Goal: Task Accomplishment & Management: Manage account settings

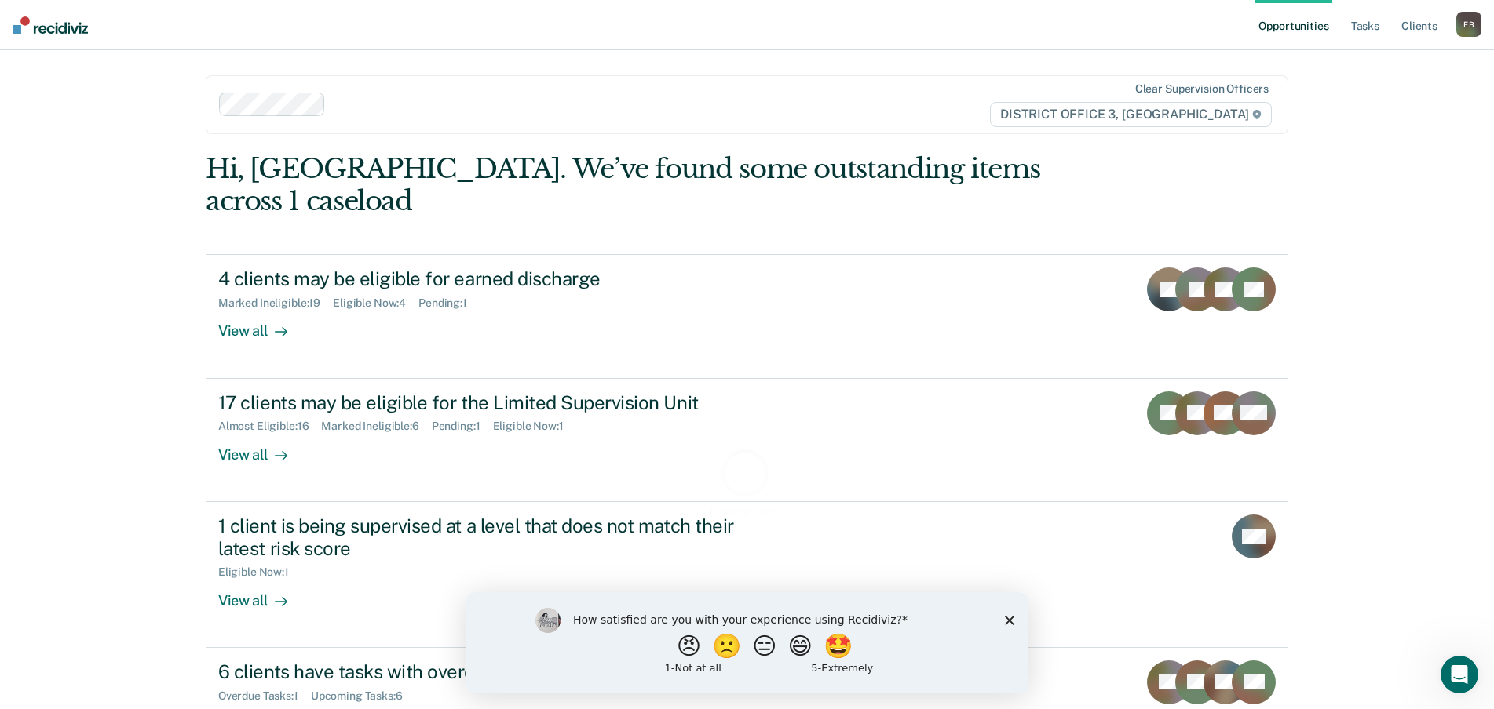
click at [1013, 619] on div "How satisfied are you with your experience using Recidiviz? 😠 🙁 😑 😄 🤩 1 - Not a…" at bounding box center [746, 642] width 562 height 101
click at [1005, 619] on icon "Close survey" at bounding box center [1008, 619] width 9 height 9
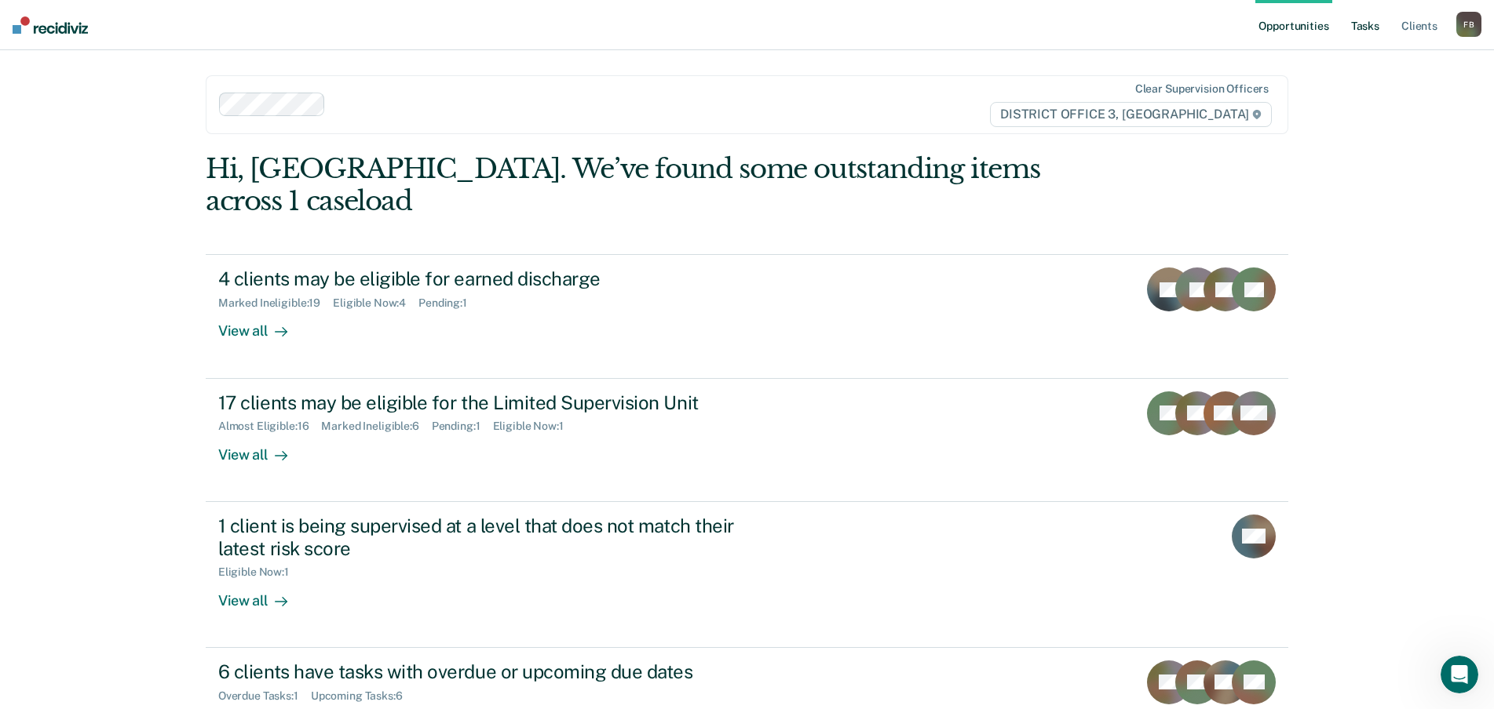
click at [1365, 29] on link "Tasks" at bounding box center [1365, 25] width 35 height 50
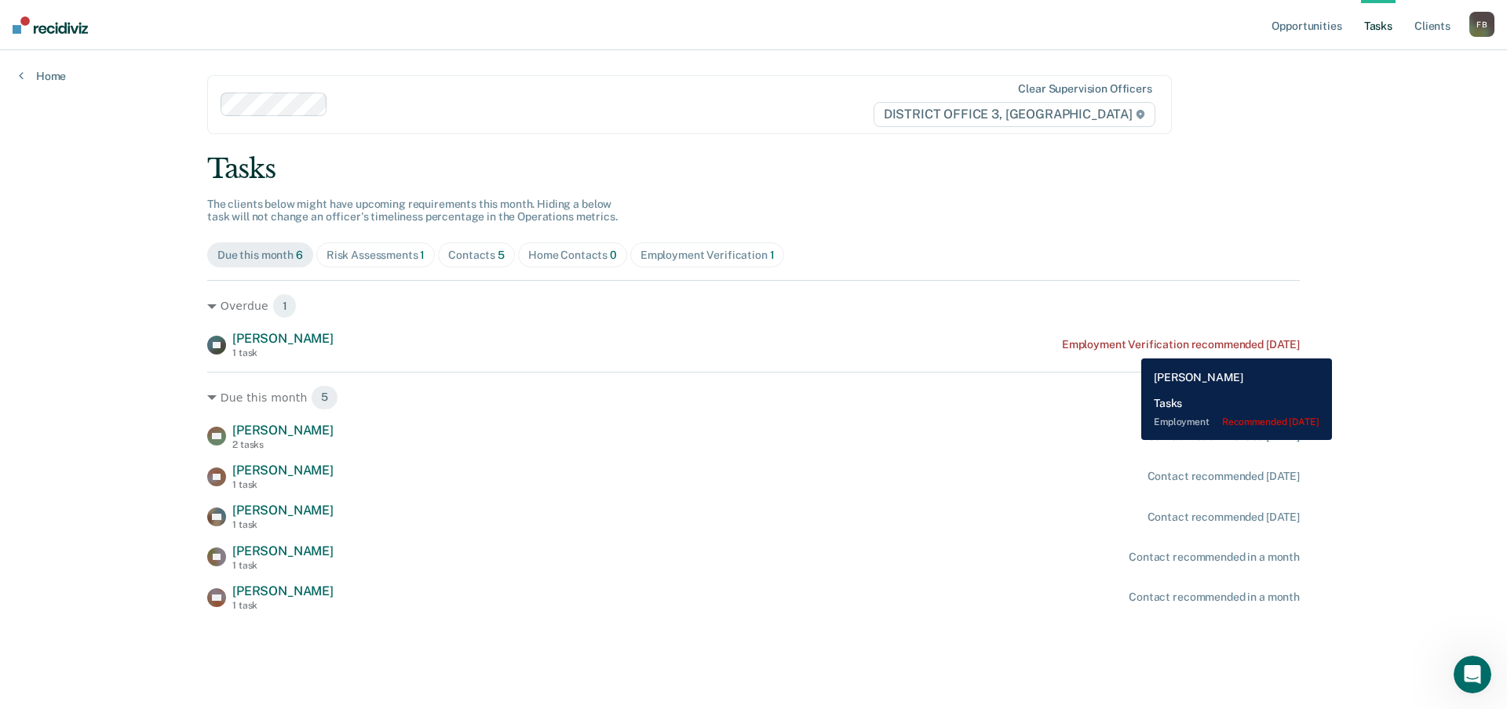
click at [1129, 347] on div "Employment Verification recommended [DATE]" at bounding box center [1181, 344] width 238 height 13
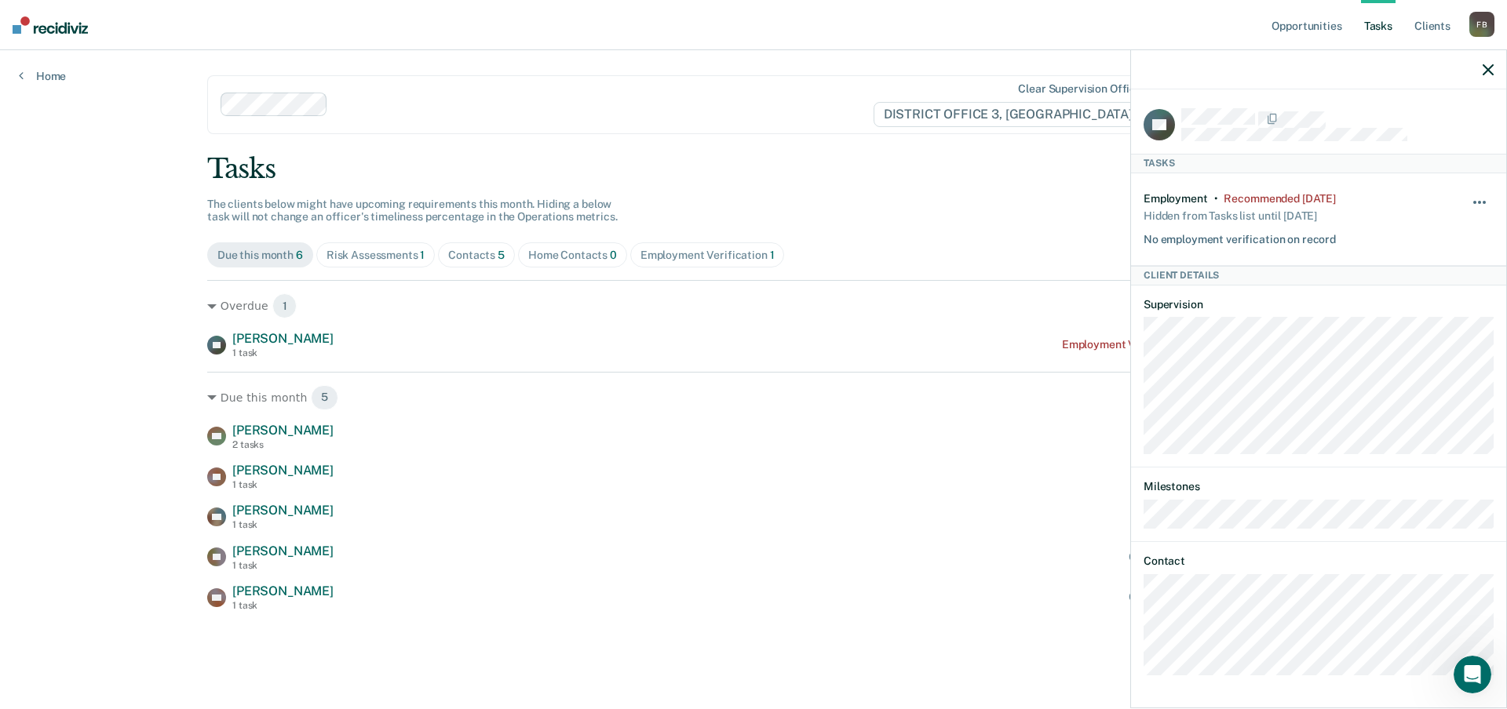
click at [1483, 201] on span "button" at bounding box center [1484, 202] width 3 height 3
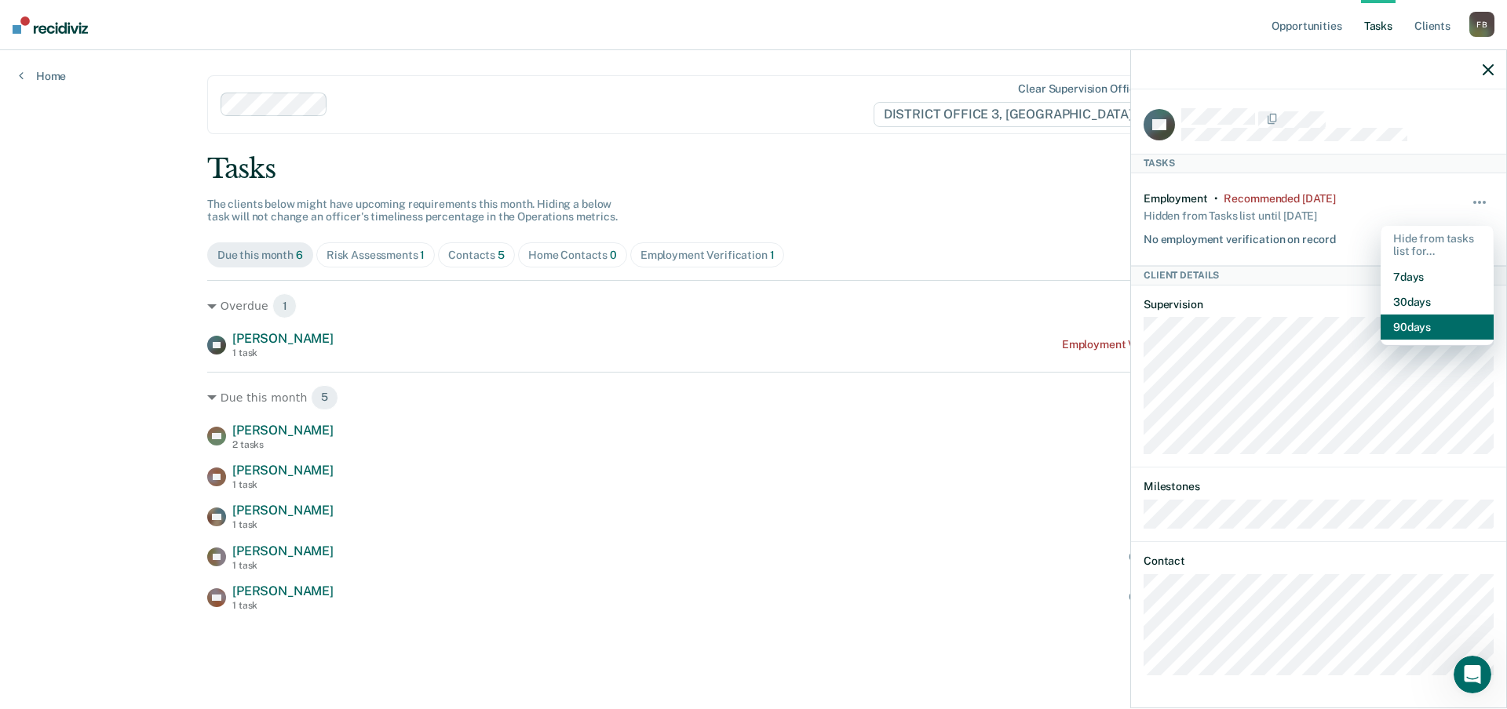
click at [1424, 327] on button "90 days" at bounding box center [1437, 327] width 113 height 25
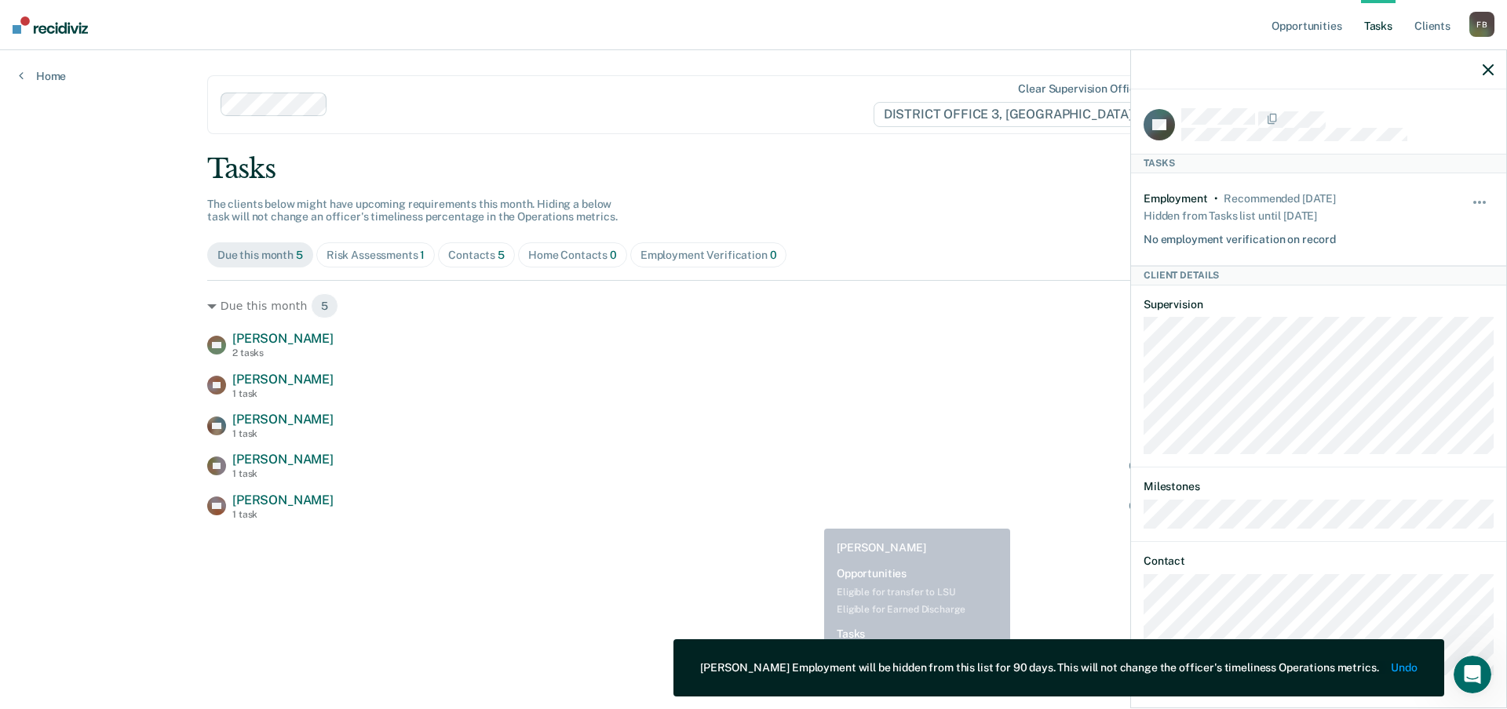
click at [798, 509] on div "DK [PERSON_NAME] 1 task Contact recommended in a month" at bounding box center [753, 506] width 1092 height 27
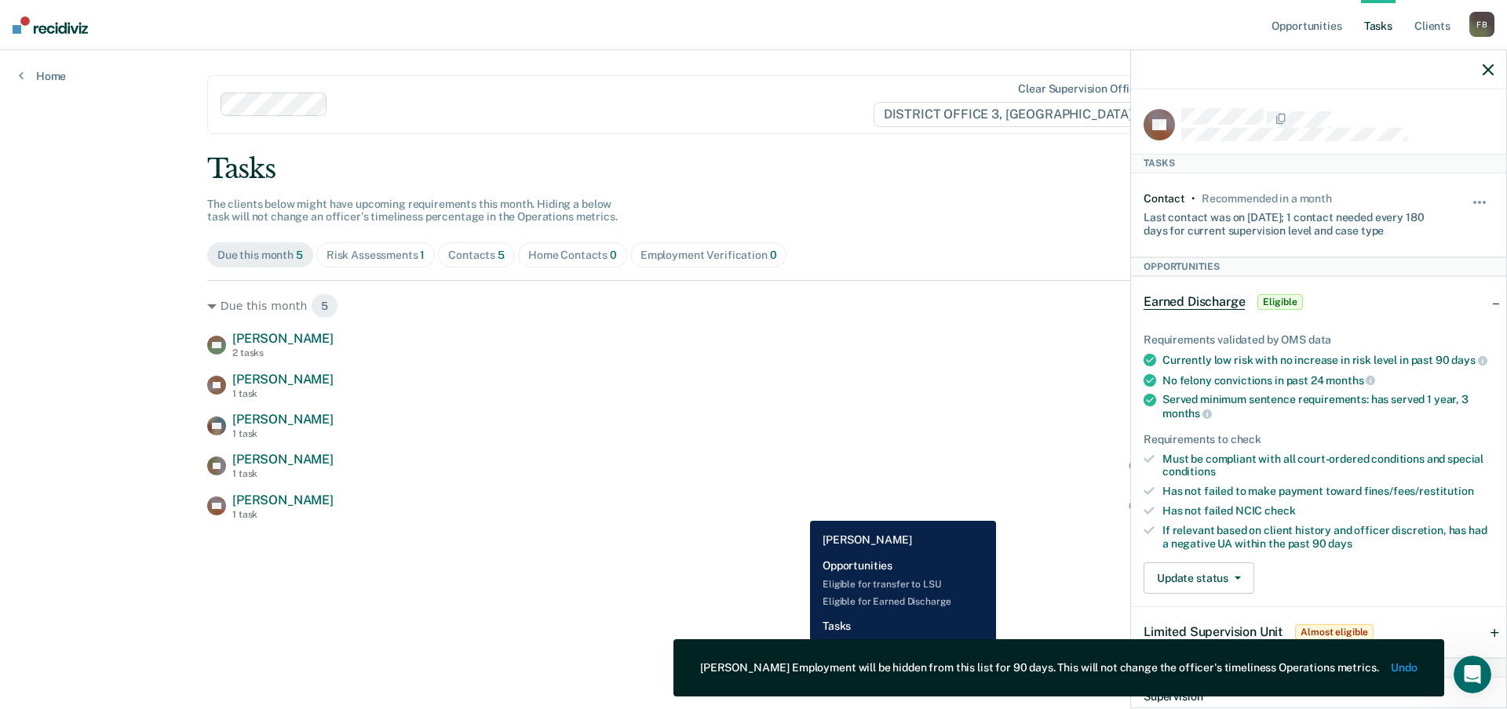
click at [798, 509] on div "DK [PERSON_NAME] 1 task Contact recommended in a month" at bounding box center [753, 506] width 1092 height 27
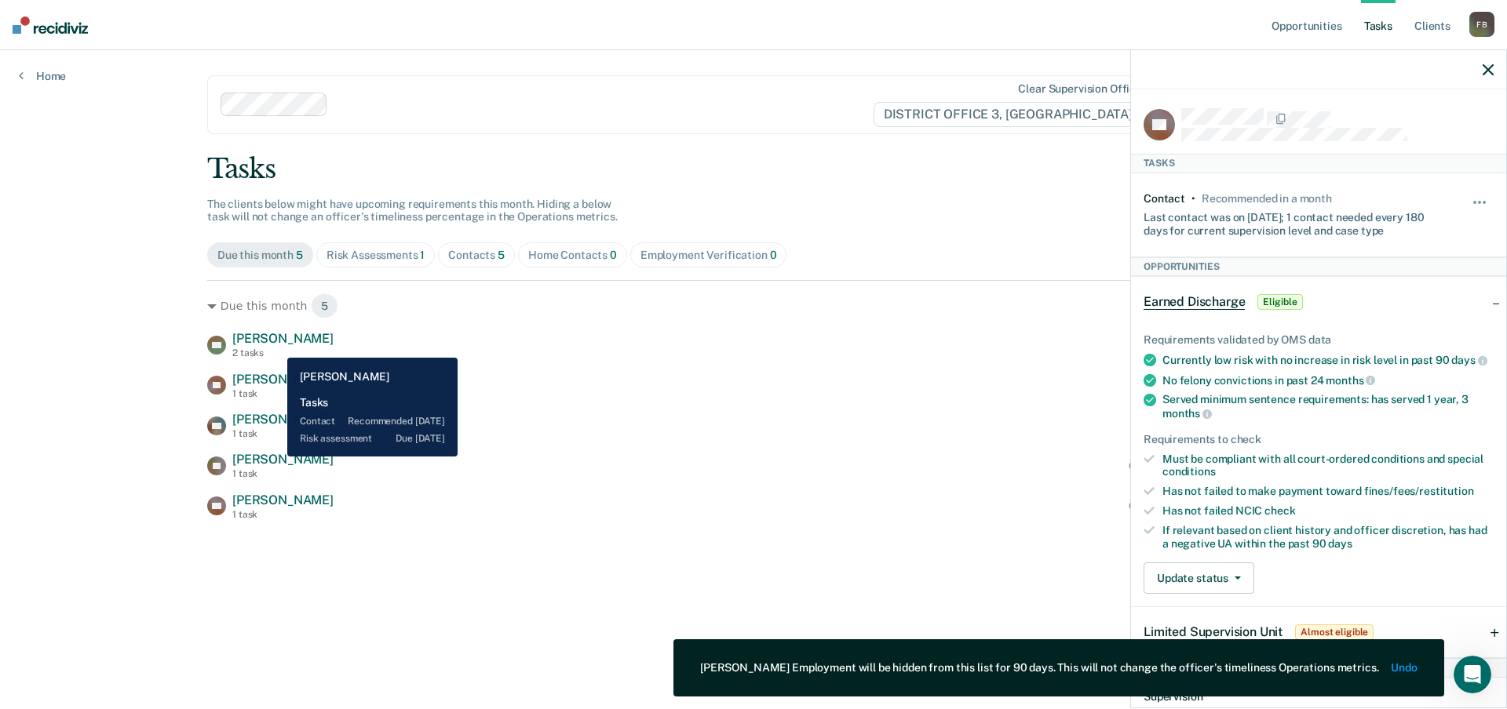
click at [268, 345] on span "[PERSON_NAME]" at bounding box center [282, 338] width 101 height 15
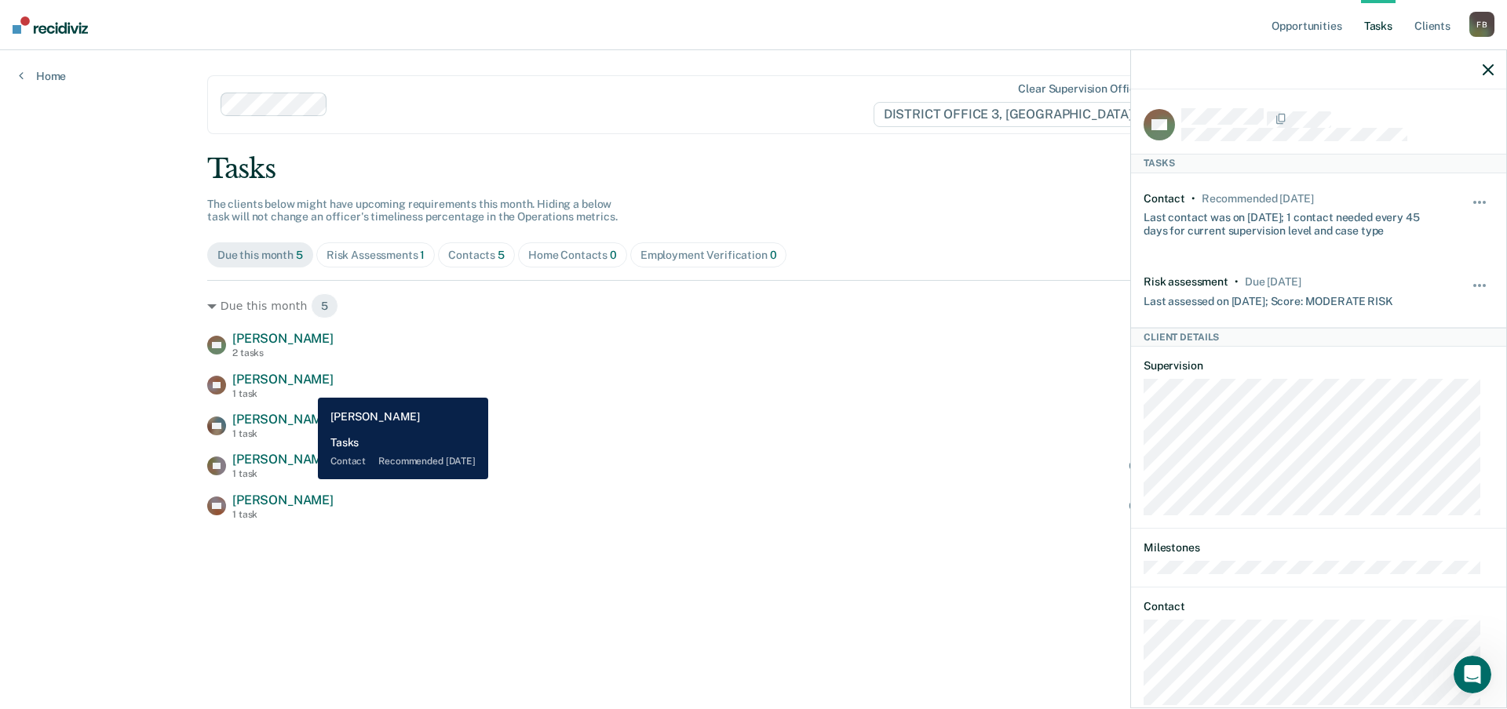
click at [306, 386] on span "[PERSON_NAME]" at bounding box center [282, 379] width 101 height 15
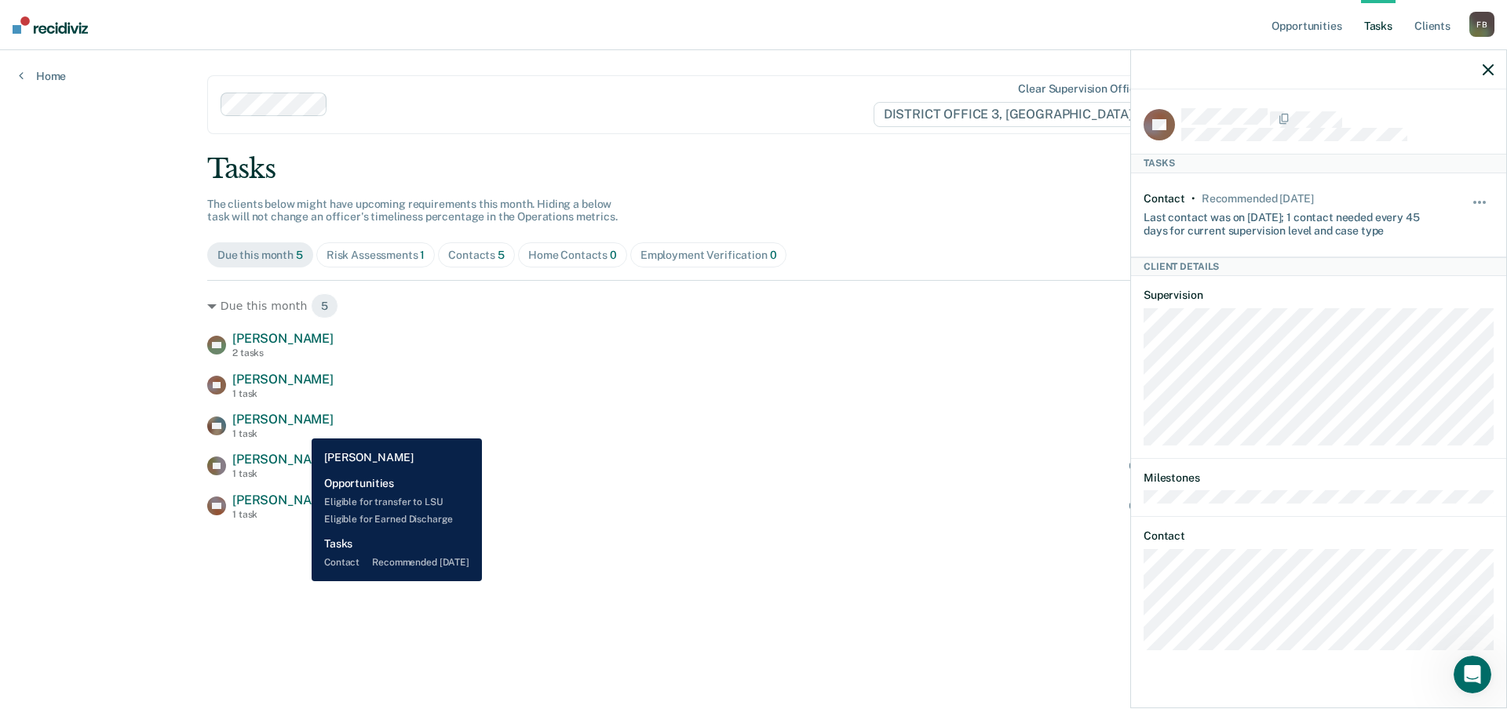
click at [300, 427] on span "[PERSON_NAME]" at bounding box center [282, 419] width 101 height 15
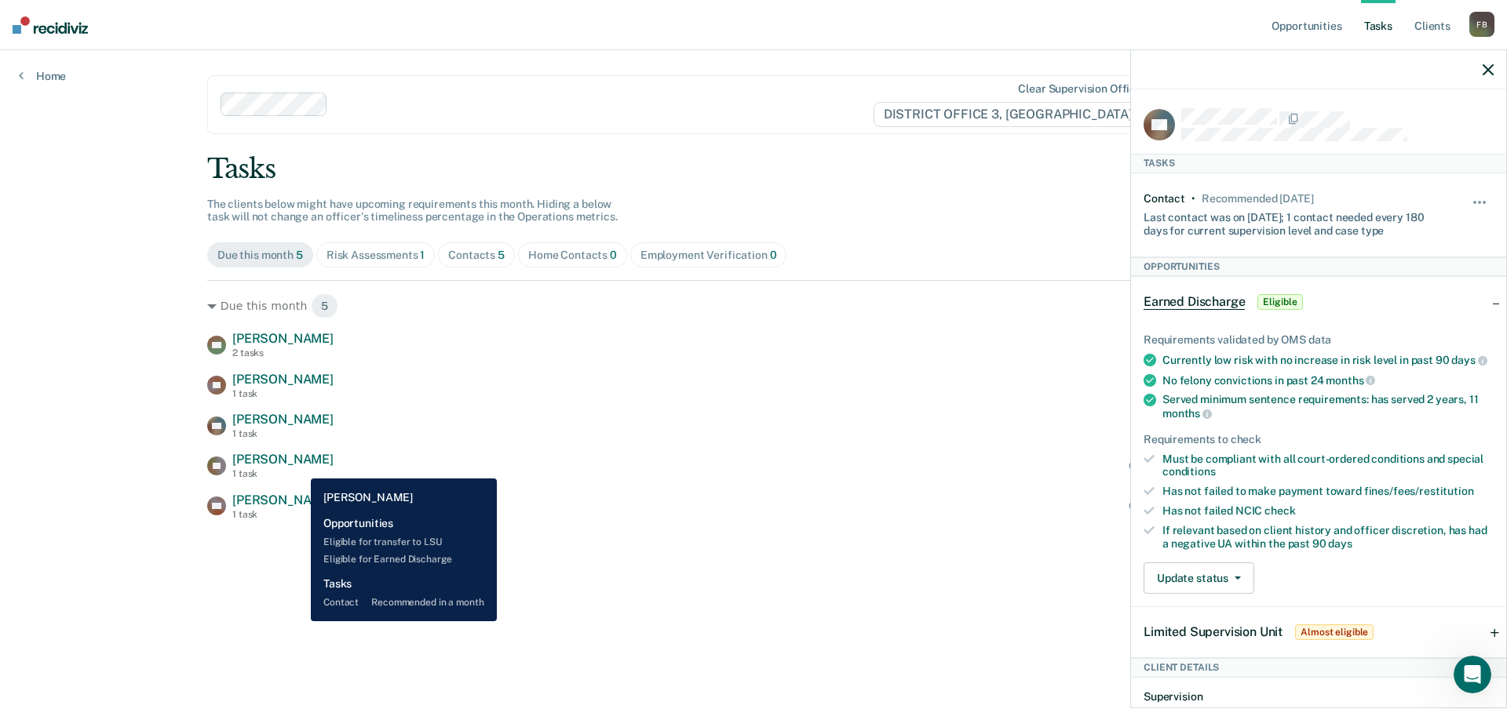
click at [299, 467] on span "[PERSON_NAME]" at bounding box center [282, 459] width 101 height 15
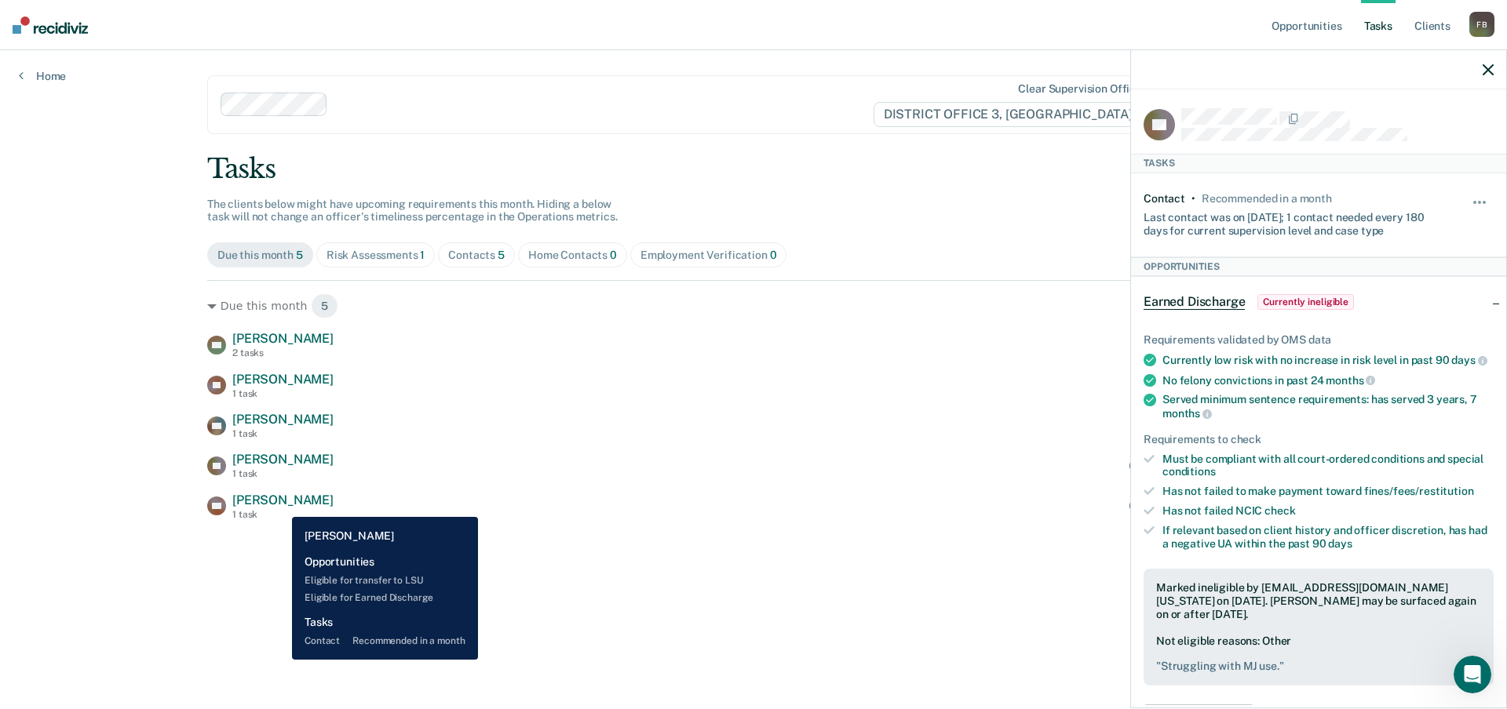
click at [280, 505] on span "[PERSON_NAME]" at bounding box center [282, 500] width 101 height 15
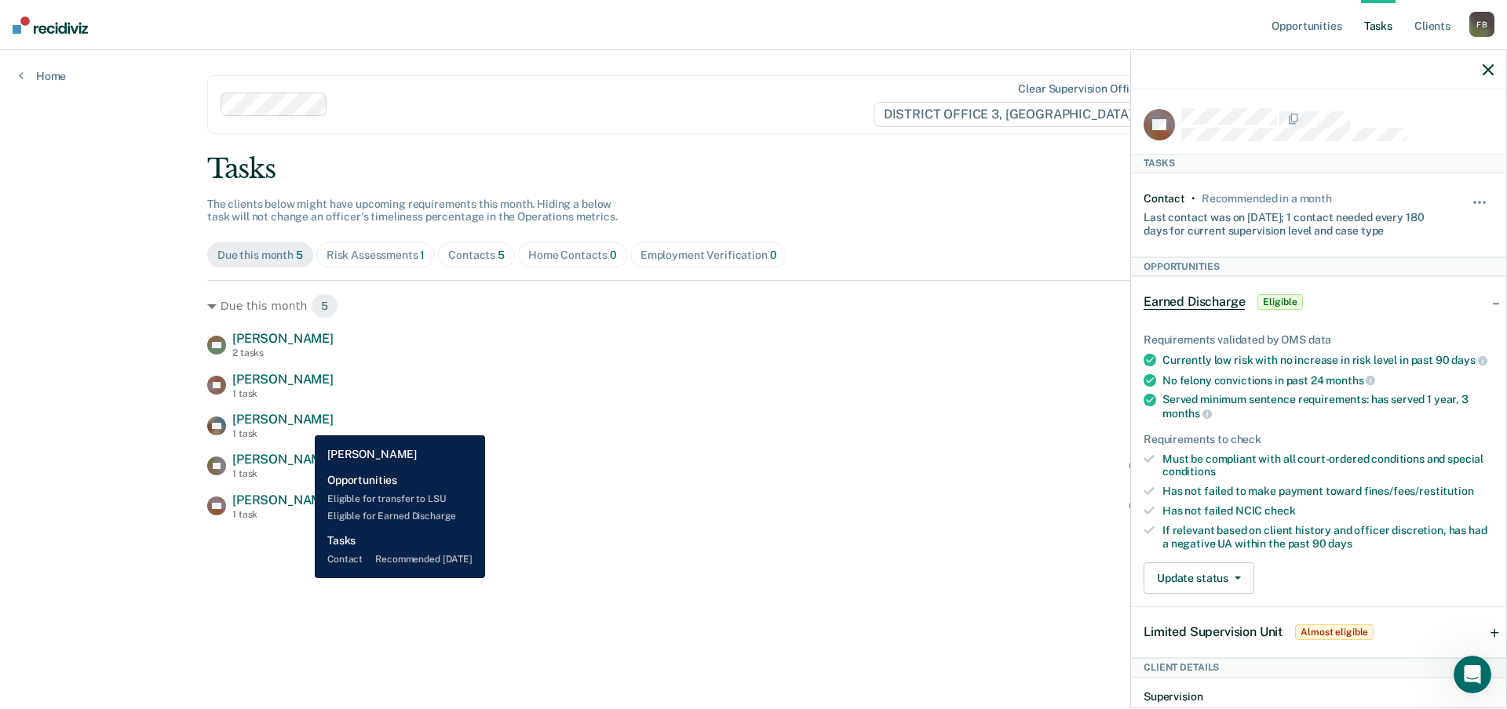
click at [303, 424] on span "[PERSON_NAME]" at bounding box center [282, 419] width 101 height 15
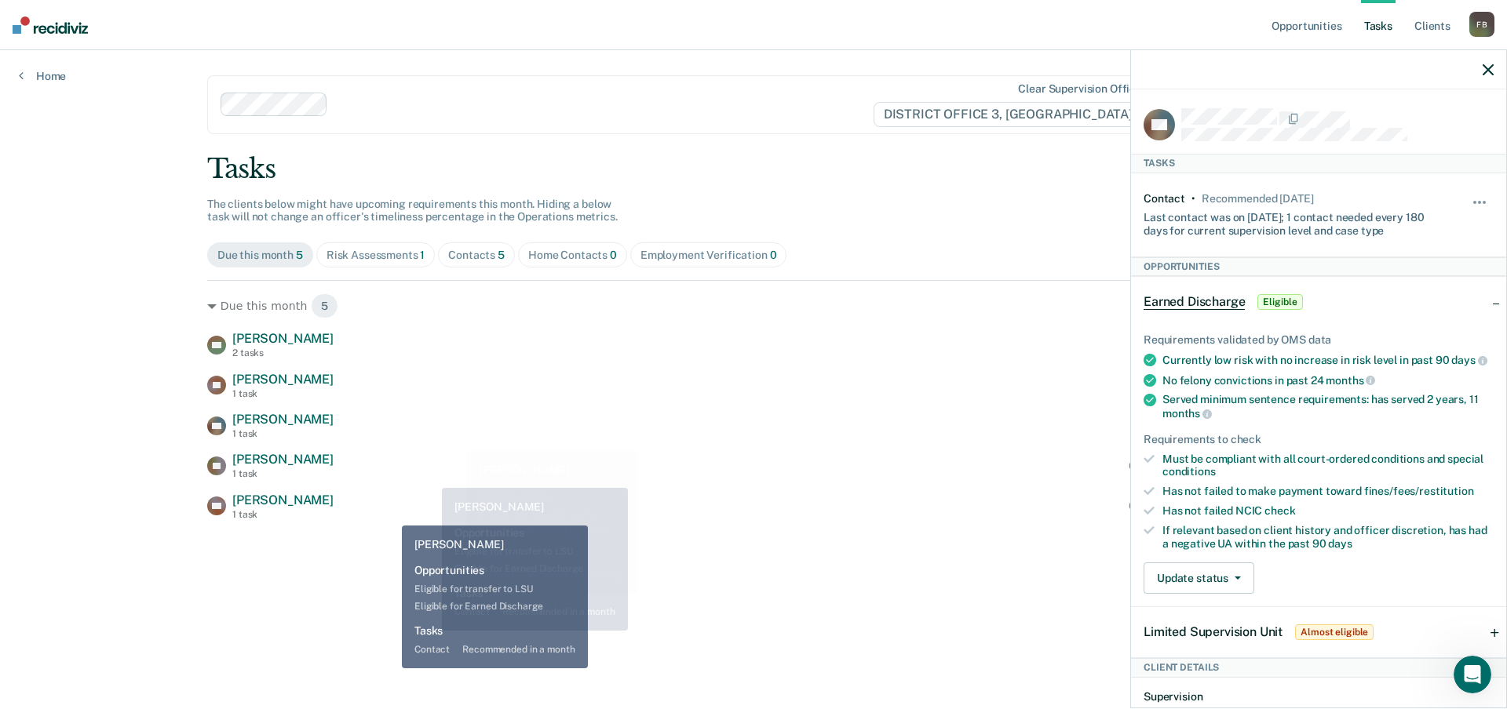
click at [374, 513] on div "DK [PERSON_NAME] 1 task Contact recommended in a month" at bounding box center [753, 506] width 1092 height 27
